Goal: Task Accomplishment & Management: Manage account settings

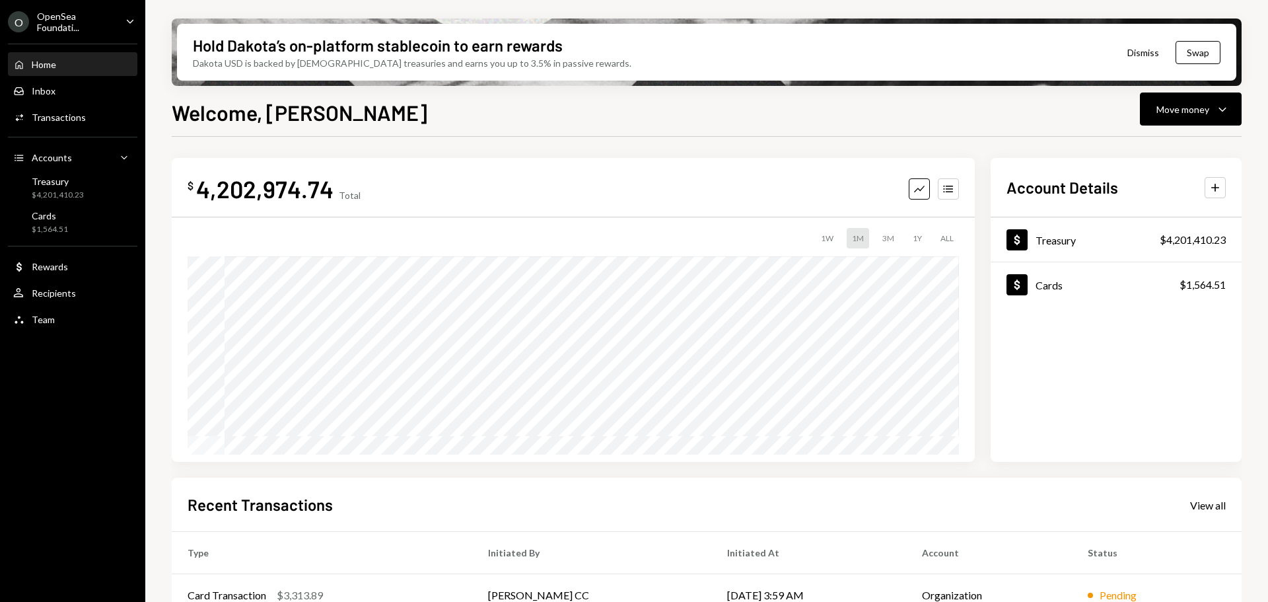
click at [118, 22] on div "O OpenSea Foundati... Caret Down" at bounding box center [72, 22] width 145 height 22
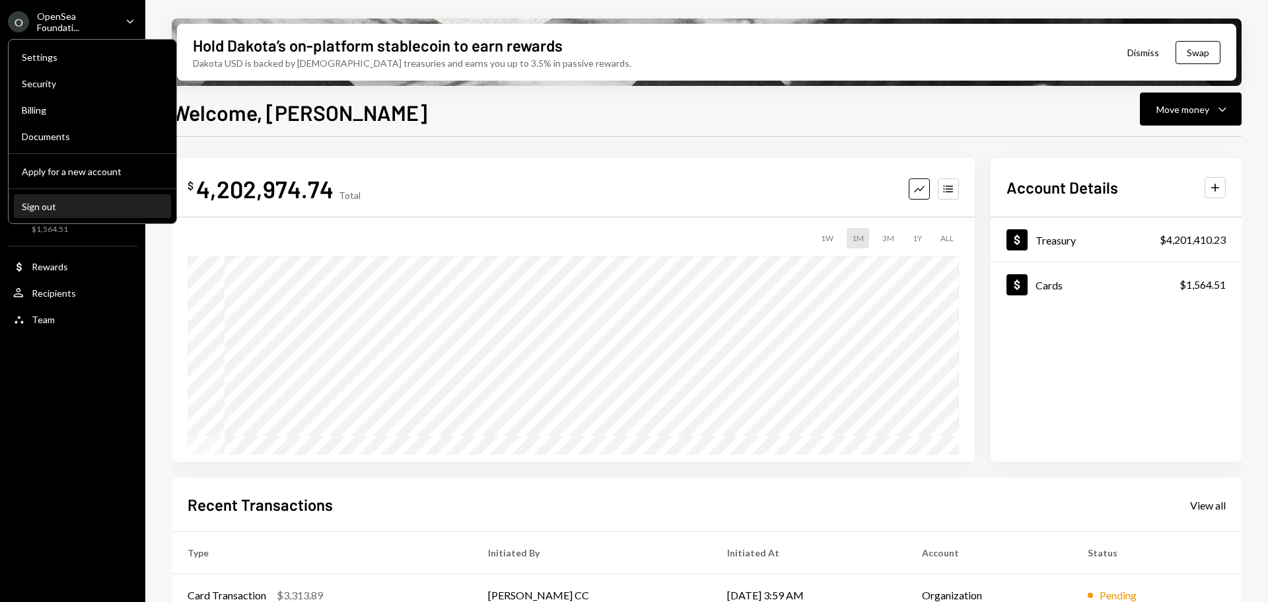
click at [123, 205] on div "Sign out" at bounding box center [92, 206] width 141 height 11
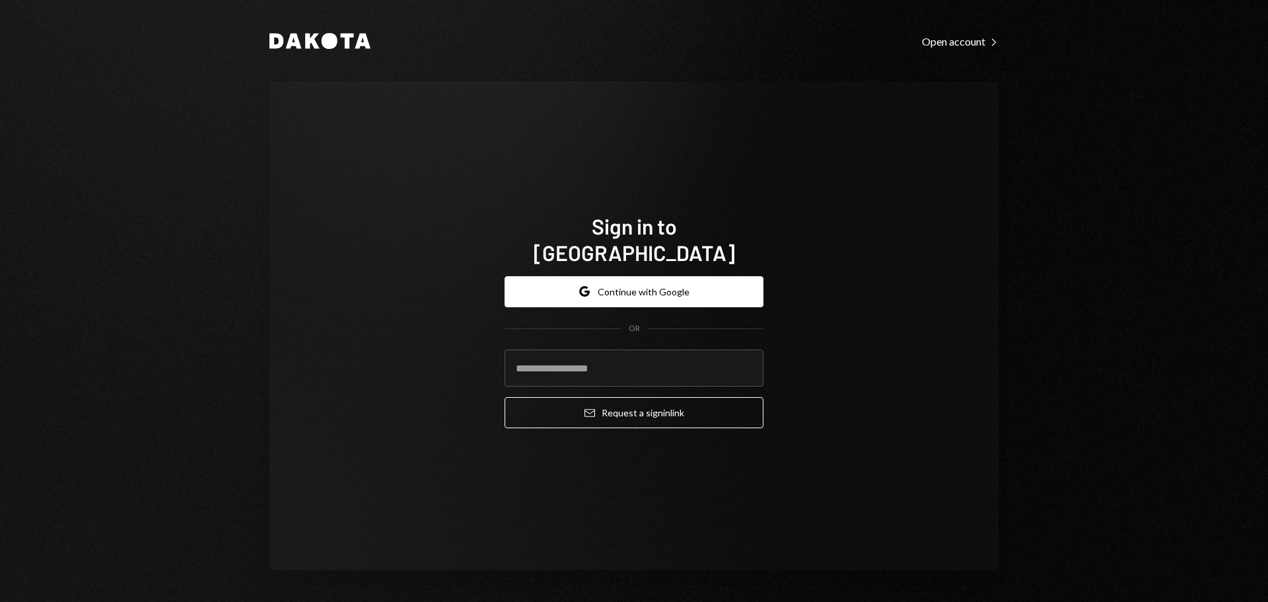
click at [857, 179] on div "Sign in to [GEOGRAPHIC_DATA] Google Continue with Google OR Email Request a sig…" at bounding box center [633, 325] width 729 height 489
click at [703, 349] on input "email" at bounding box center [634, 367] width 259 height 37
type input "**********"
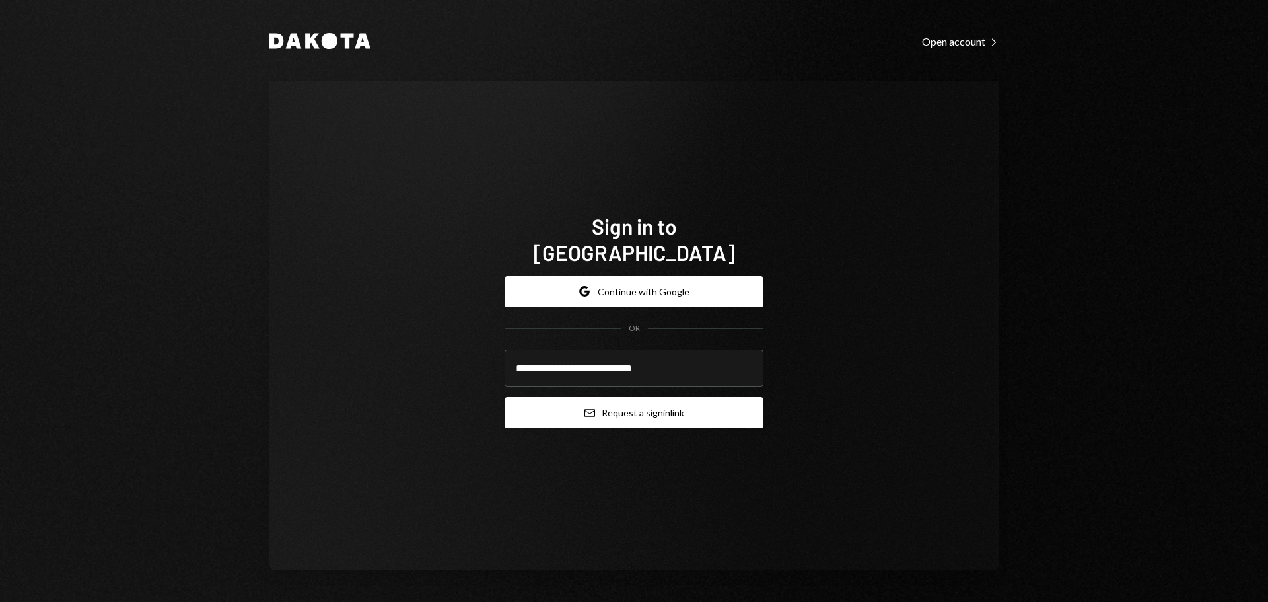
click at [606, 397] on button "Email Request a sign in link" at bounding box center [634, 412] width 259 height 31
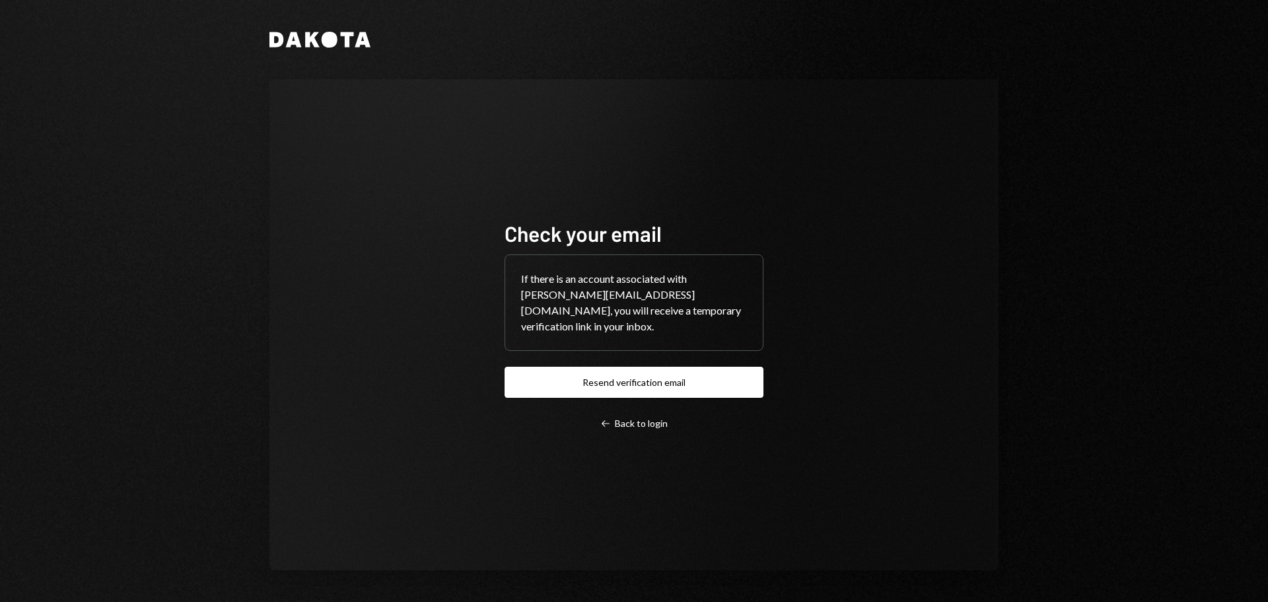
click at [9, 268] on div "Dakota Check your email If there is an account associated with [PERSON_NAME][EM…" at bounding box center [634, 301] width 1268 height 602
drag, startPoint x: 293, startPoint y: 103, endPoint x: 303, endPoint y: 102, distance: 9.3
click at [294, 103] on div "Check your email If there is an account associated with [PERSON_NAME][EMAIL_ADD…" at bounding box center [633, 324] width 729 height 491
click at [611, 375] on button "Resend verification email" at bounding box center [634, 382] width 259 height 31
